Goal: Task Accomplishment & Management: Complete application form

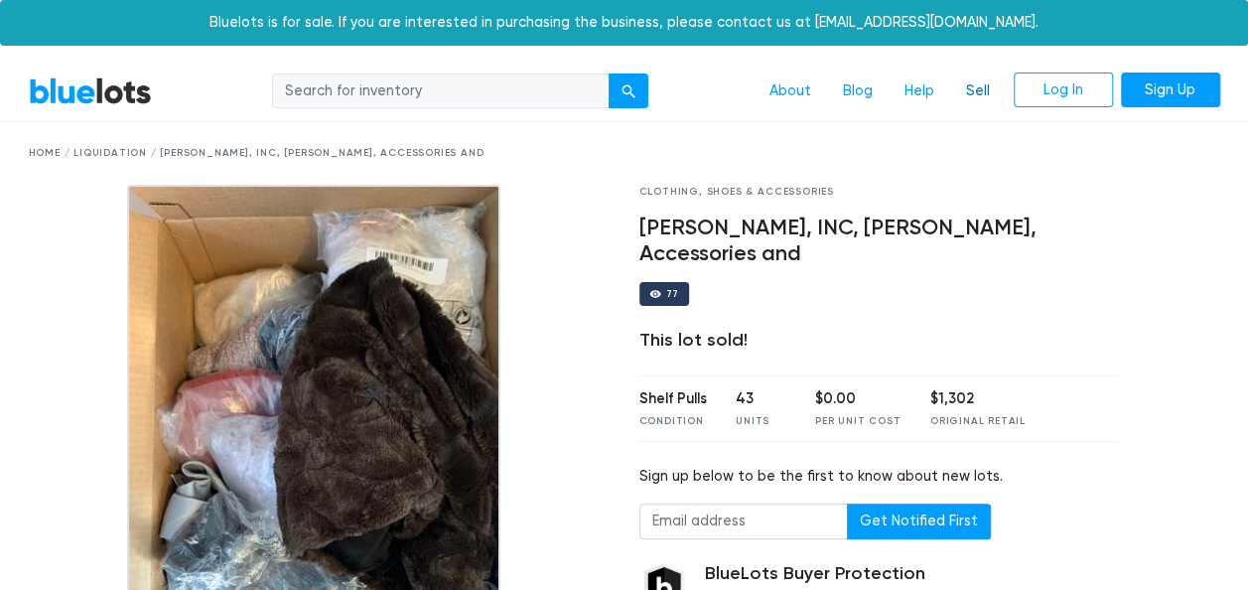
click at [982, 91] on link "Sell" at bounding box center [978, 91] width 56 height 38
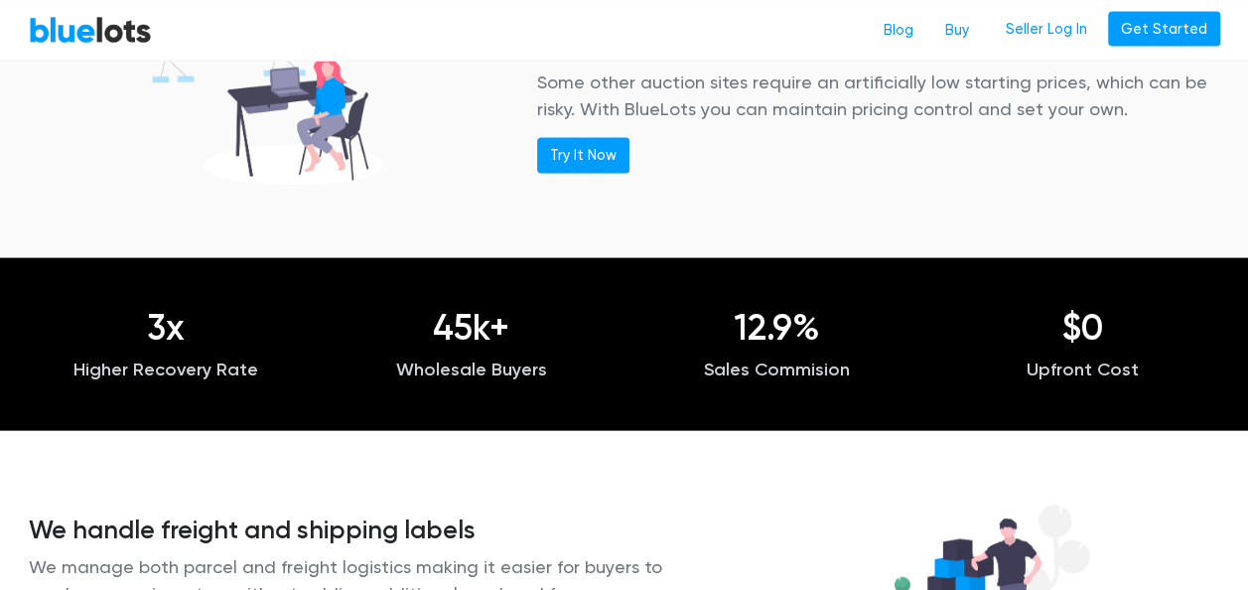
scroll to position [1824, 0]
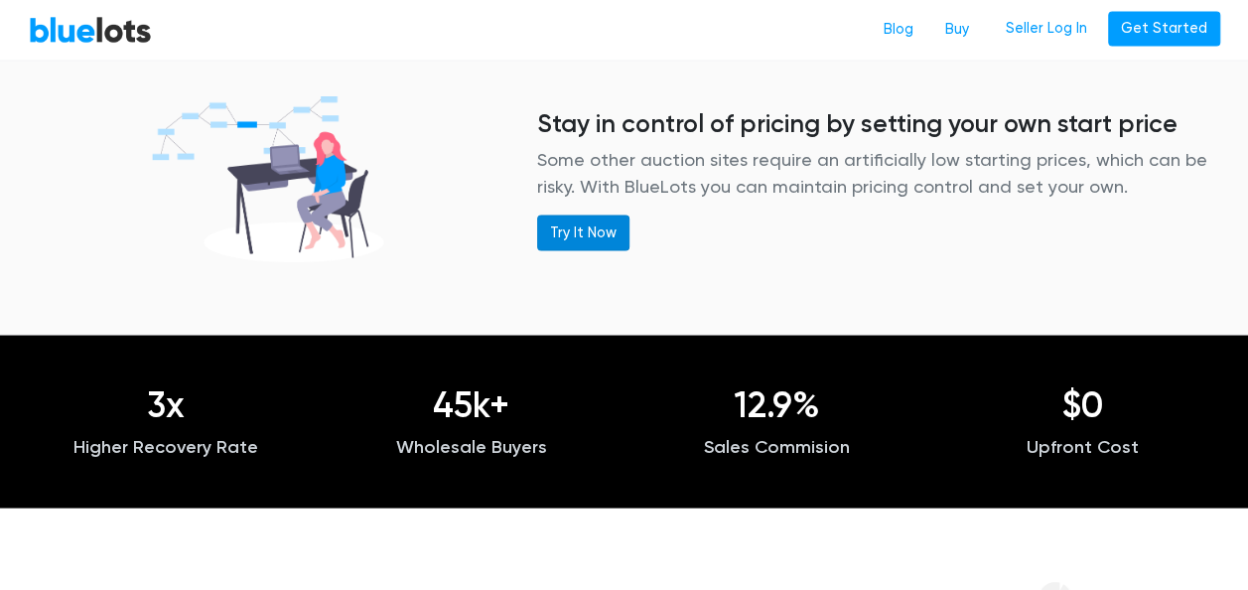
click at [560, 218] on link "Try It Now" at bounding box center [583, 232] width 92 height 36
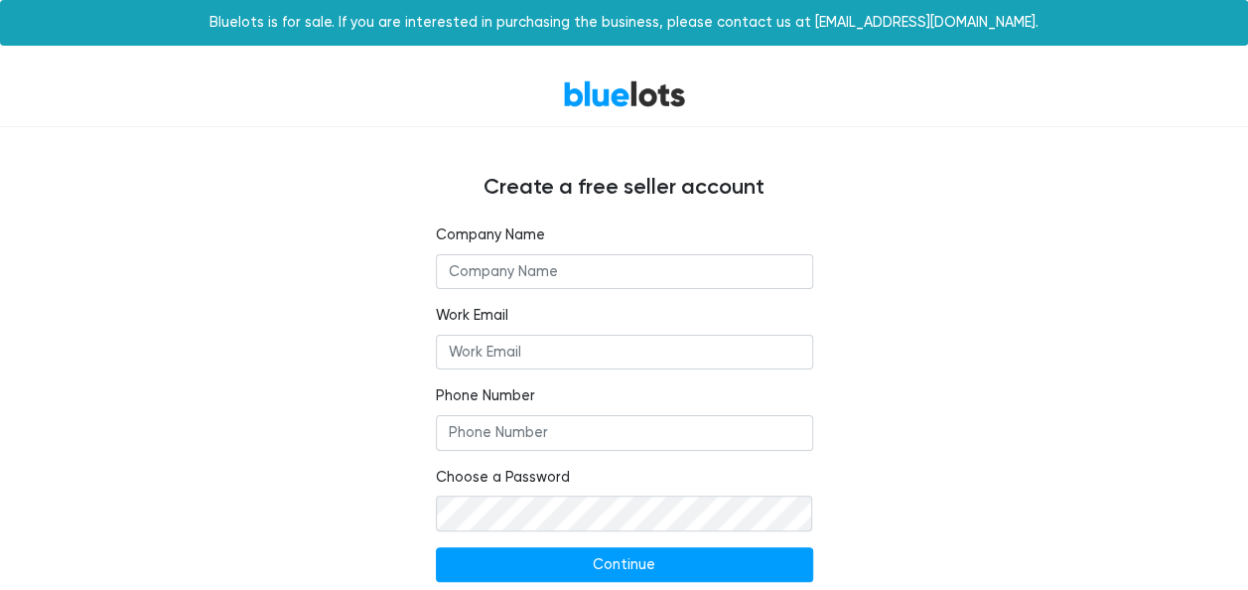
scroll to position [60, 0]
